Goal: Navigation & Orientation: Find specific page/section

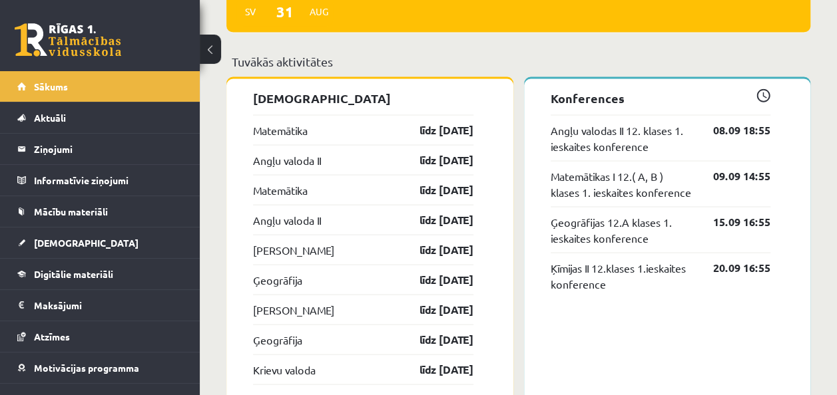
scroll to position [1167, 0]
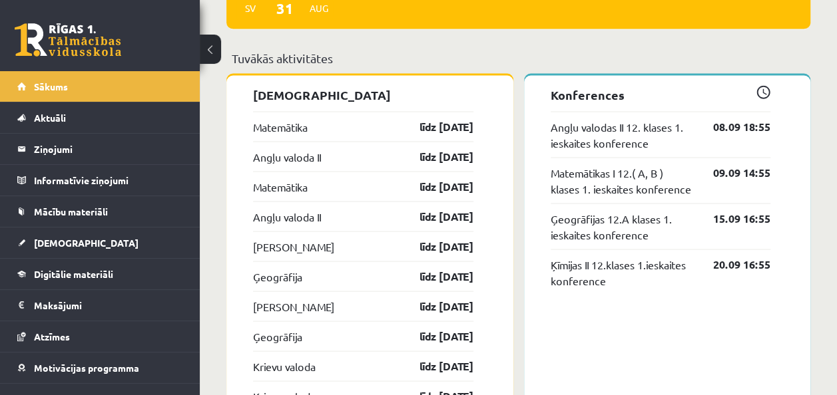
click at [391, 121] on div "Matemātika līdz [DATE]" at bounding box center [363, 126] width 220 height 30
click at [28, 265] on link "Digitālie materiāli" at bounding box center [100, 274] width 166 height 31
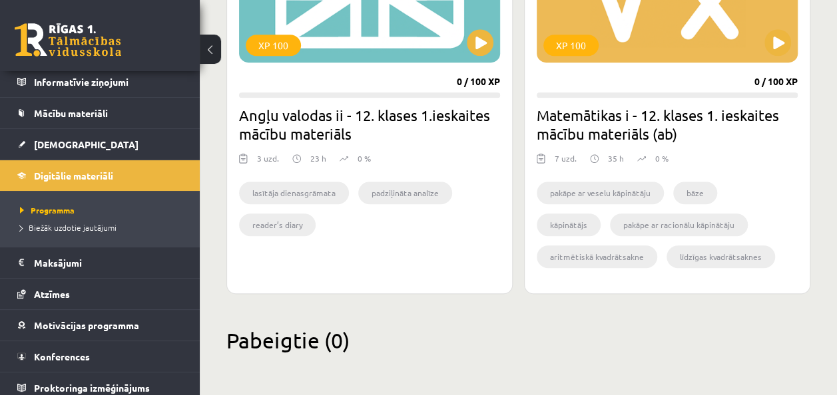
scroll to position [104, 0]
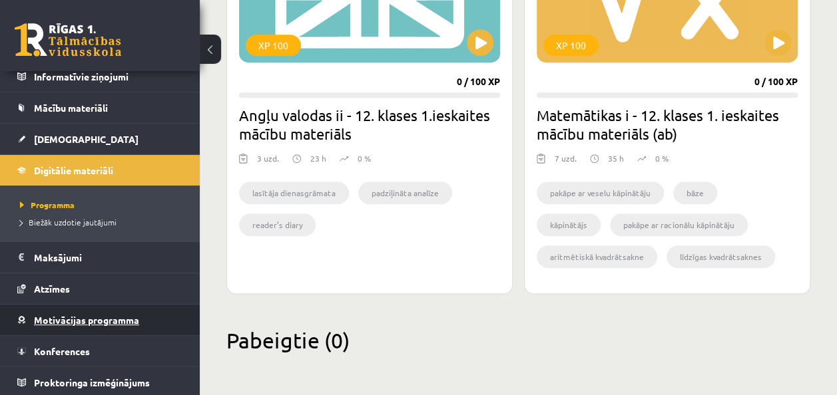
click at [159, 313] on link "Motivācijas programma" at bounding box center [100, 320] width 166 height 31
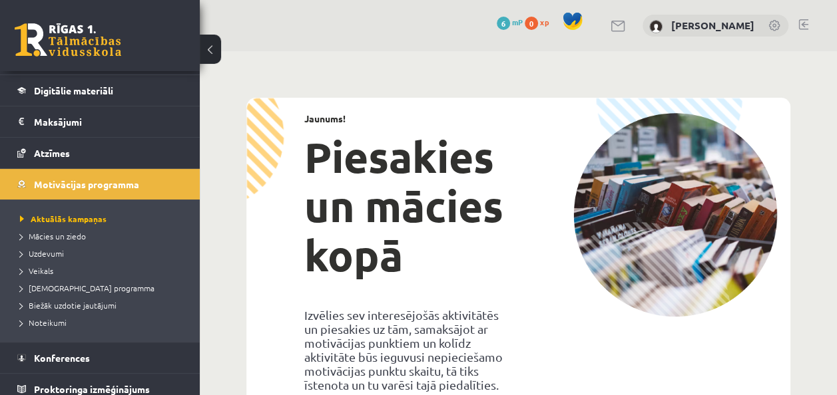
scroll to position [190, 0]
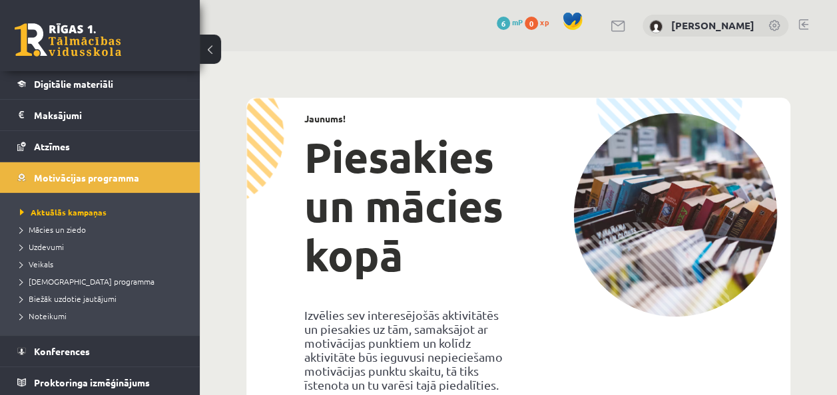
click at [735, 294] on img at bounding box center [675, 215] width 204 height 204
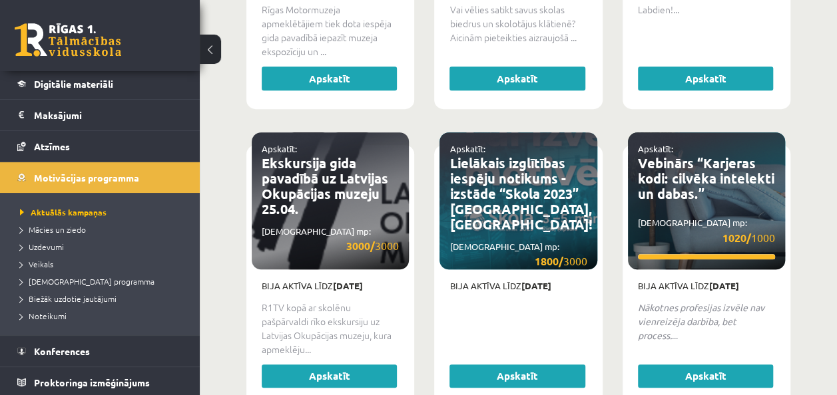
scroll to position [2914, 0]
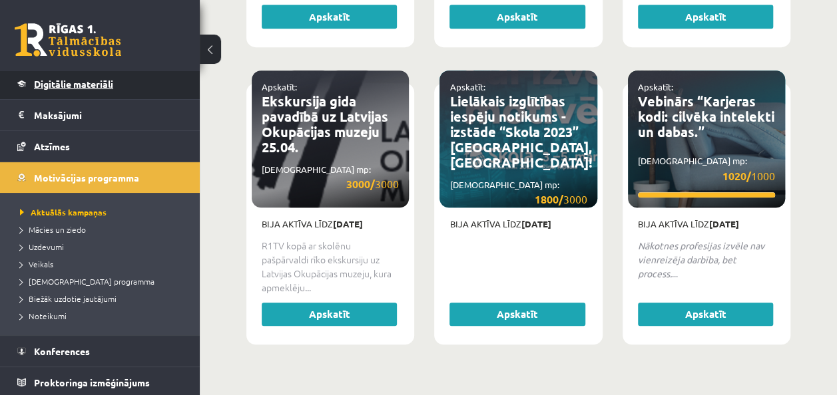
click at [131, 89] on link "Digitālie materiāli" at bounding box center [100, 84] width 166 height 31
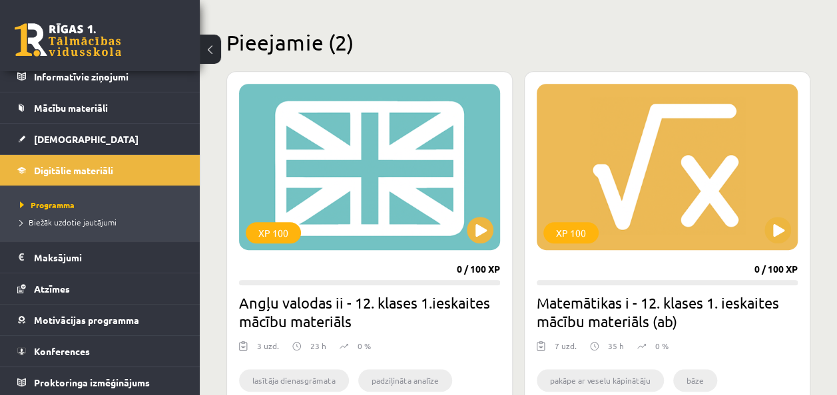
scroll to position [309, 0]
